Goal: Information Seeking & Learning: Learn about a topic

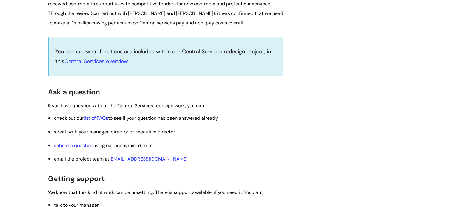
scroll to position [931, 0]
click at [114, 65] on link "Central Services overview" at bounding box center [95, 61] width 63 height 7
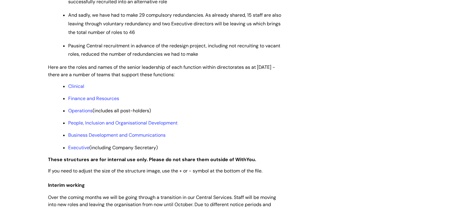
scroll to position [445, 0]
click at [82, 114] on link "Operations" at bounding box center [80, 110] width 24 height 6
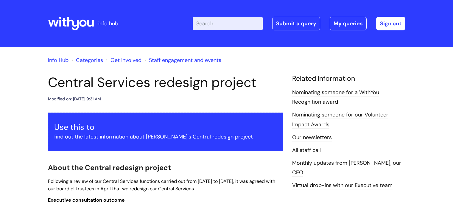
scroll to position [445, 0]
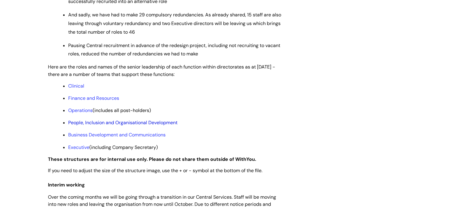
click at [94, 126] on link "People, Inclusion and Organisational Development" at bounding box center [122, 122] width 109 height 6
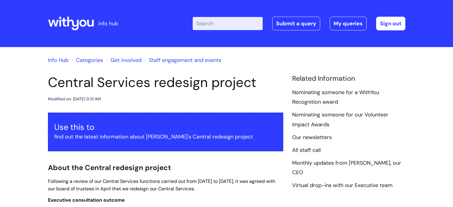
scroll to position [445, 0]
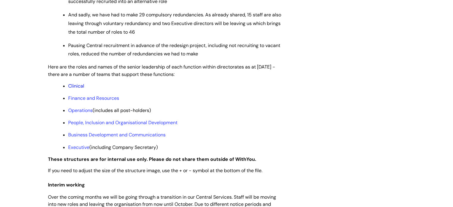
click at [78, 89] on link "Clinical" at bounding box center [76, 86] width 16 height 6
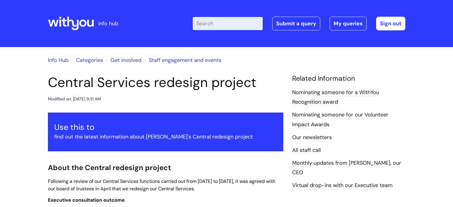
scroll to position [445, 0]
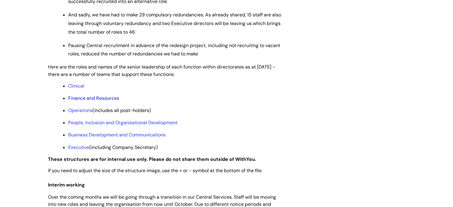
click at [87, 101] on link "Finance and Resources" at bounding box center [93, 98] width 51 height 6
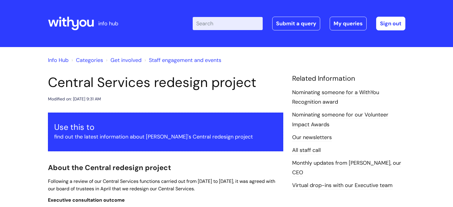
scroll to position [445, 0]
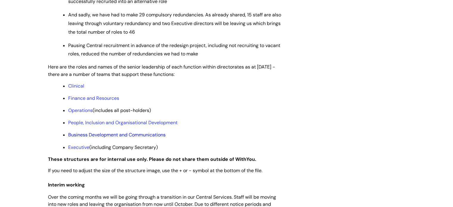
click at [96, 138] on link "Business Development and Communications" at bounding box center [116, 135] width 97 height 6
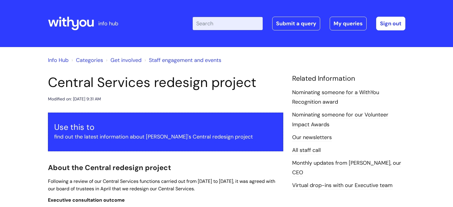
scroll to position [445, 0]
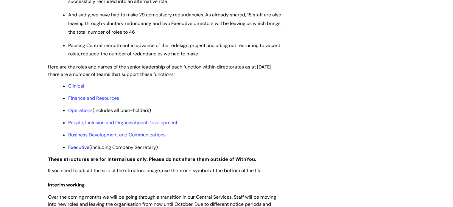
click at [80, 150] on link "Executive" at bounding box center [78, 147] width 21 height 6
